Goal: Task Accomplishment & Management: Manage account settings

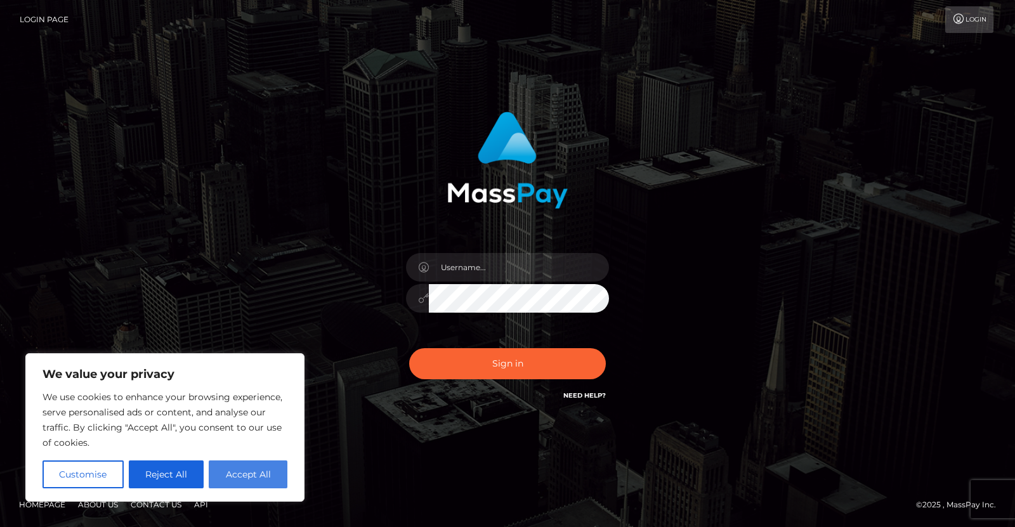
click at [233, 466] on button "Accept All" at bounding box center [248, 475] width 79 height 28
checkbox input "true"
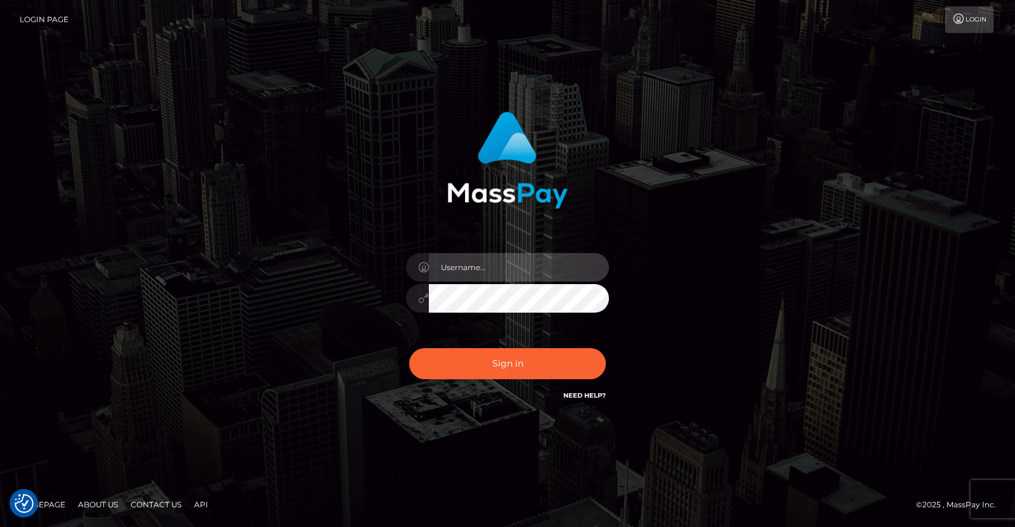
click at [477, 269] on input "text" at bounding box center [519, 267] width 180 height 29
type input "[EMAIL_ADDRESS][DOMAIN_NAME]"
click at [409, 348] on button "Sign in" at bounding box center [507, 363] width 197 height 31
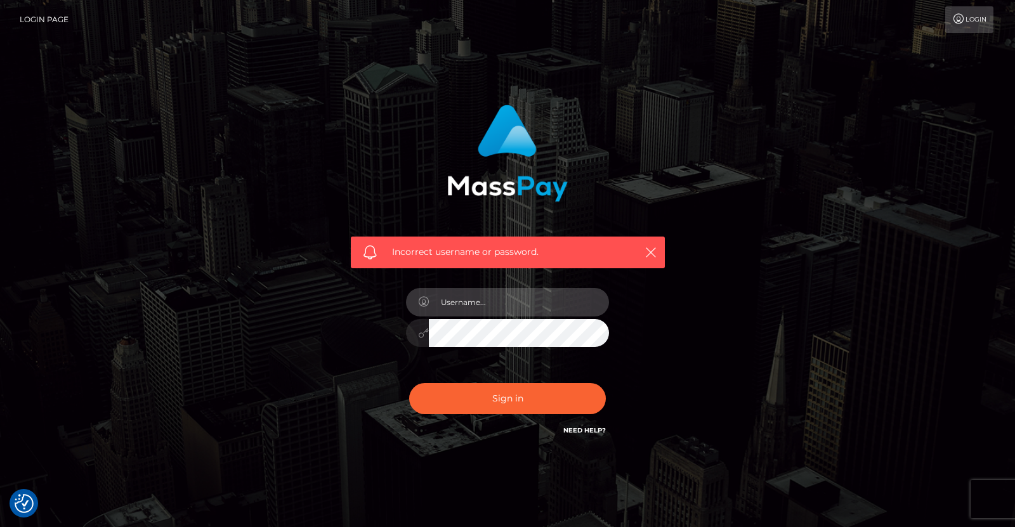
click at [509, 305] on input "text" at bounding box center [519, 302] width 180 height 29
type input "fairyprincess420"
click at [409, 383] on button "Sign in" at bounding box center [507, 398] width 197 height 31
checkbox input "true"
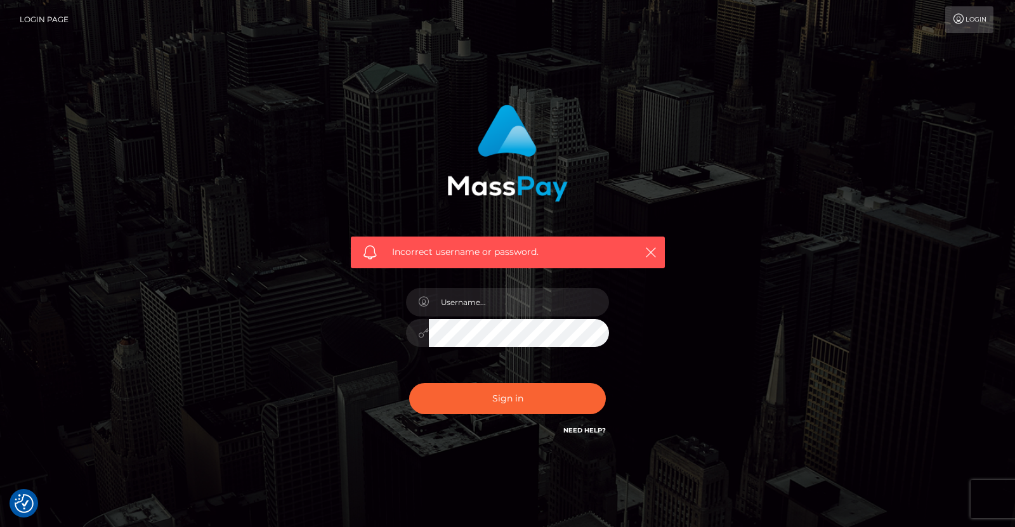
checkbox input "true"
click at [597, 430] on link "Need Help?" at bounding box center [584, 430] width 43 height 8
